Goal: Navigation & Orientation: Find specific page/section

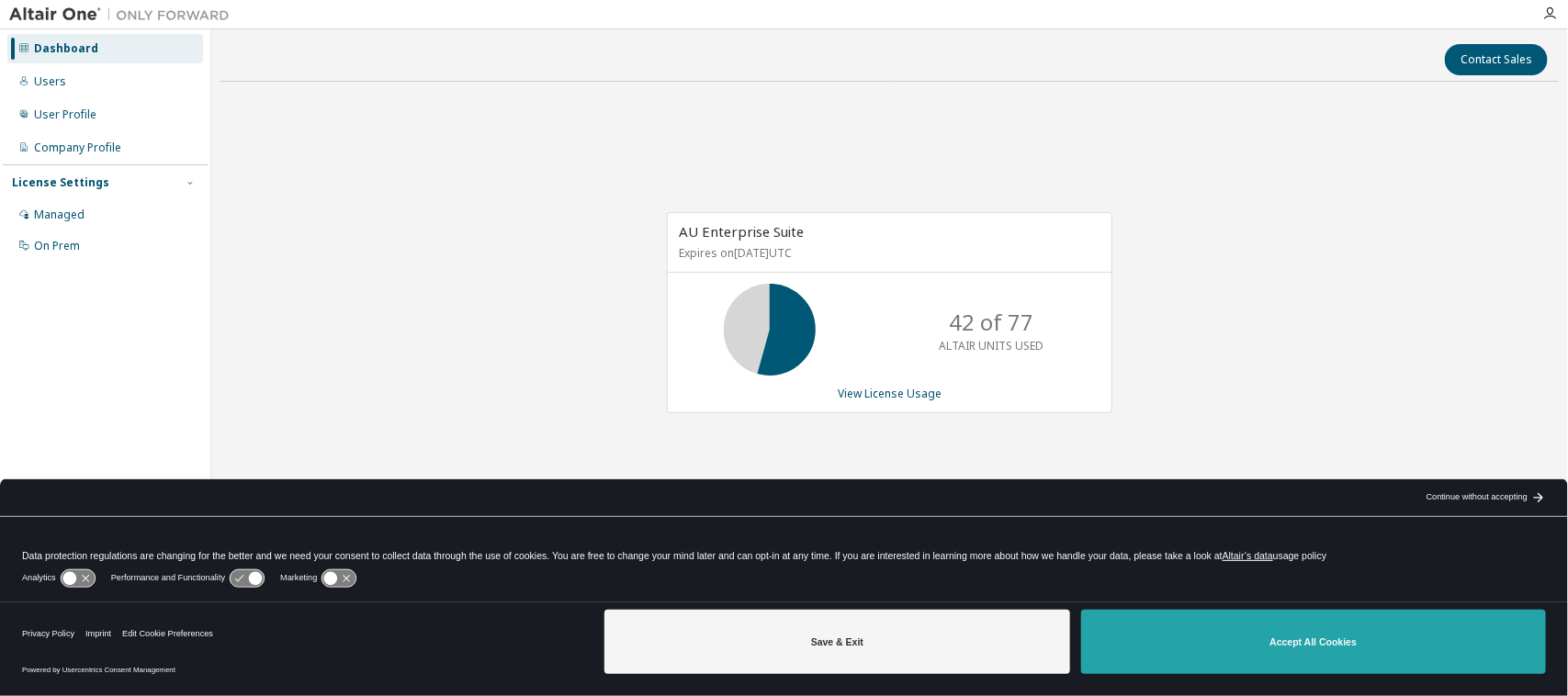
click at [1281, 638] on button "Accept All Cookies" at bounding box center [1314, 641] width 465 height 64
